Goal: Find specific page/section: Find specific page/section

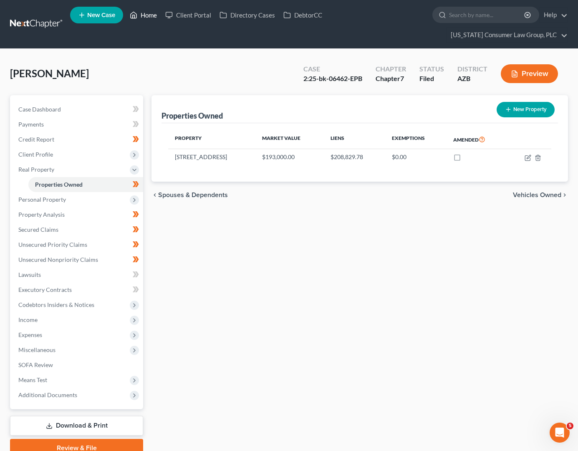
click at [147, 12] on link "Home" at bounding box center [143, 15] width 35 height 15
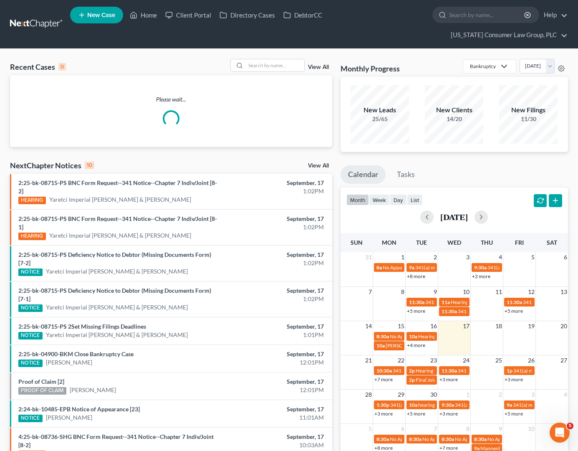
click at [255, 57] on div "Recent Cases 0 View All Please wait... NextChapter Notices 10 View All 2:25-bk-…" at bounding box center [289, 285] width 578 height 473
click at [255, 66] on input "search" at bounding box center [275, 65] width 58 height 12
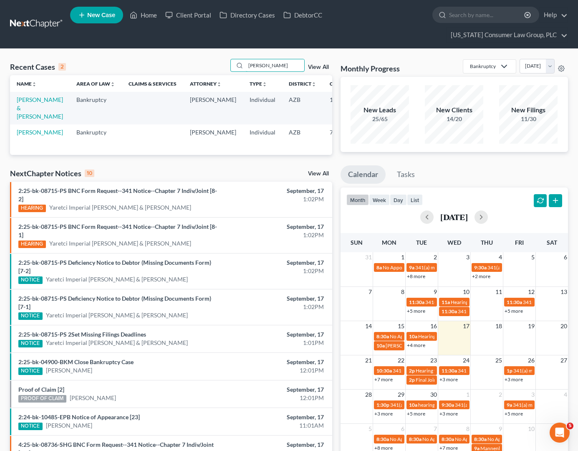
type input "[PERSON_NAME]"
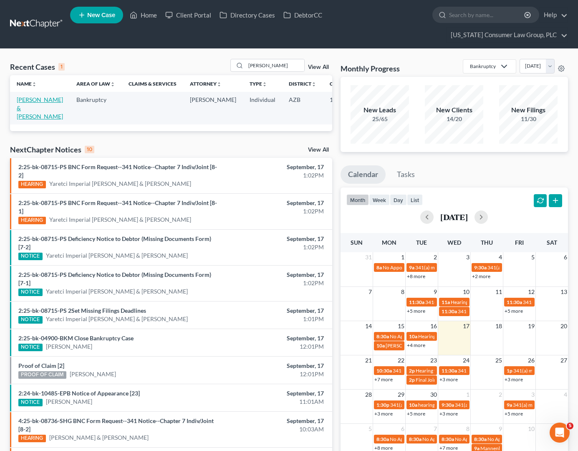
click at [17, 109] on link "[PERSON_NAME] & [PERSON_NAME]" at bounding box center [40, 108] width 46 height 24
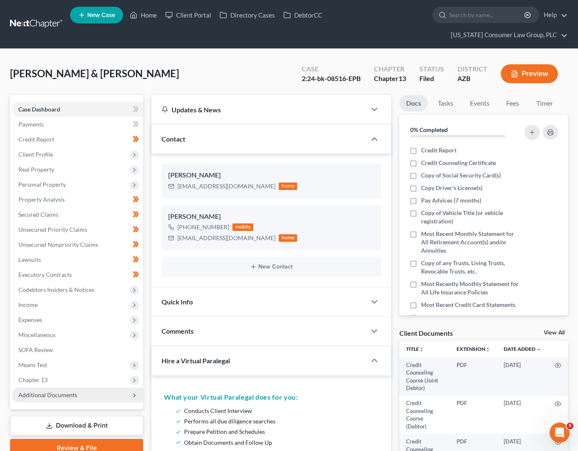
click at [58, 393] on span "Additional Documents" at bounding box center [47, 394] width 59 height 7
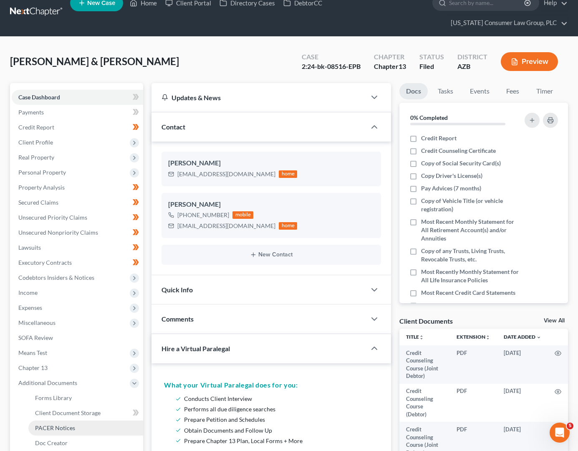
scroll to position [13, 0]
click at [74, 432] on link "PACER Notices" at bounding box center [85, 427] width 115 height 15
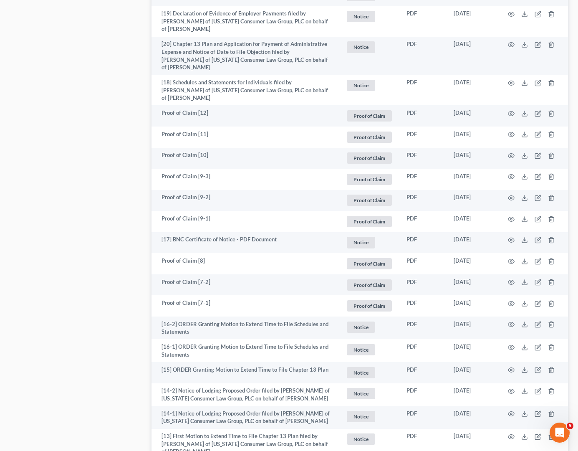
scroll to position [1492, 0]
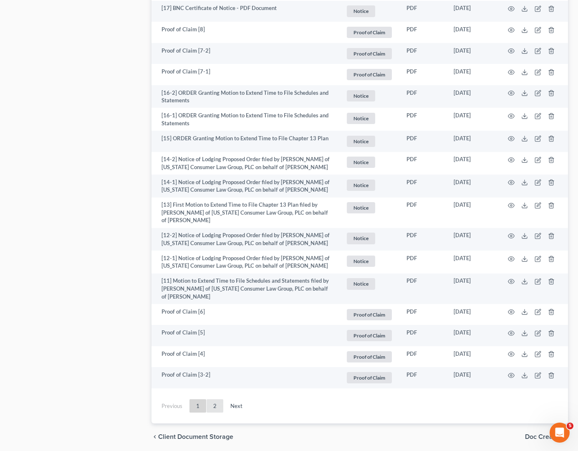
click at [211, 399] on link "2" at bounding box center [215, 405] width 17 height 13
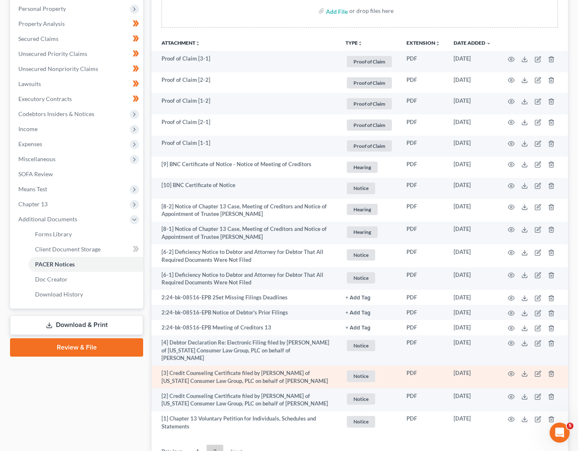
scroll to position [245, 0]
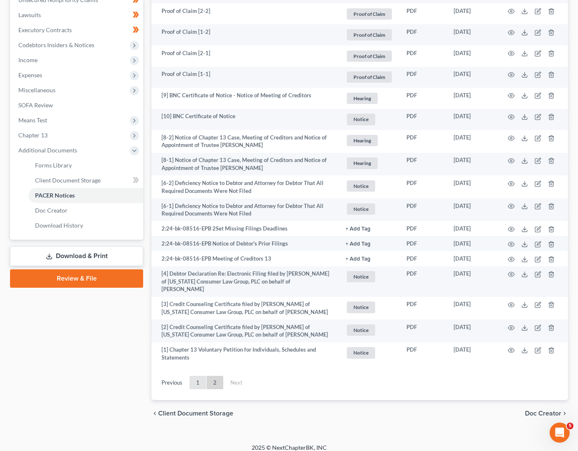
click at [198, 376] on link "1" at bounding box center [198, 382] width 17 height 13
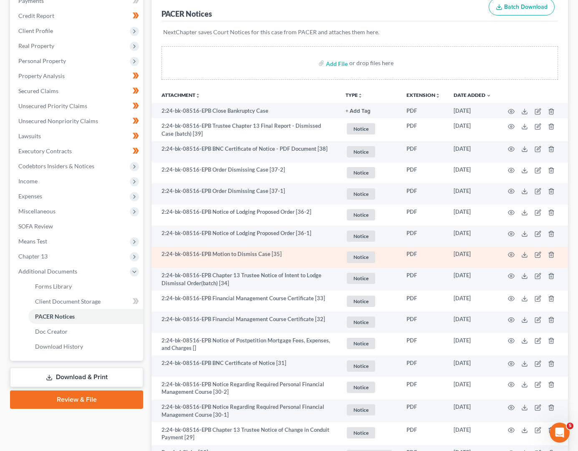
scroll to position [0, 0]
